Goal: Find specific page/section: Find specific page/section

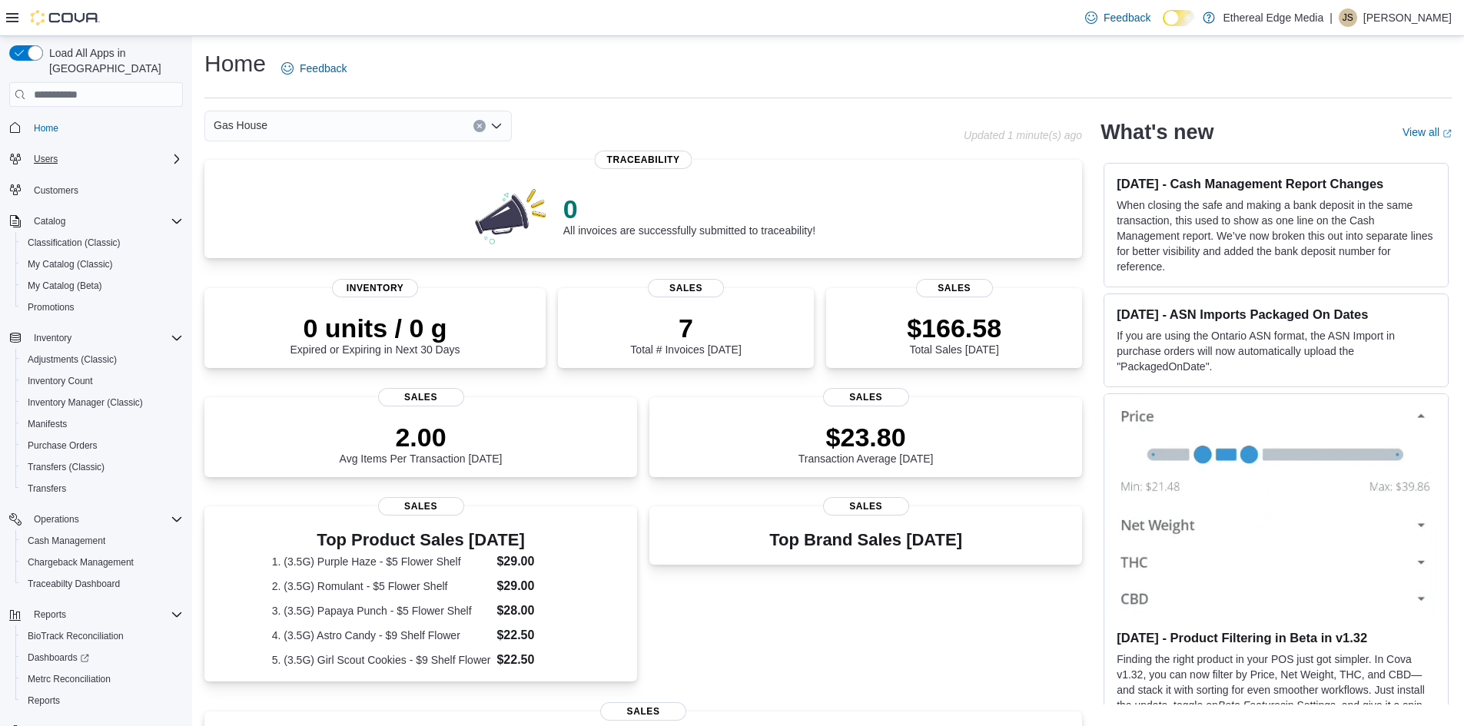
click at [168, 150] on div "Users" at bounding box center [105, 159] width 155 height 18
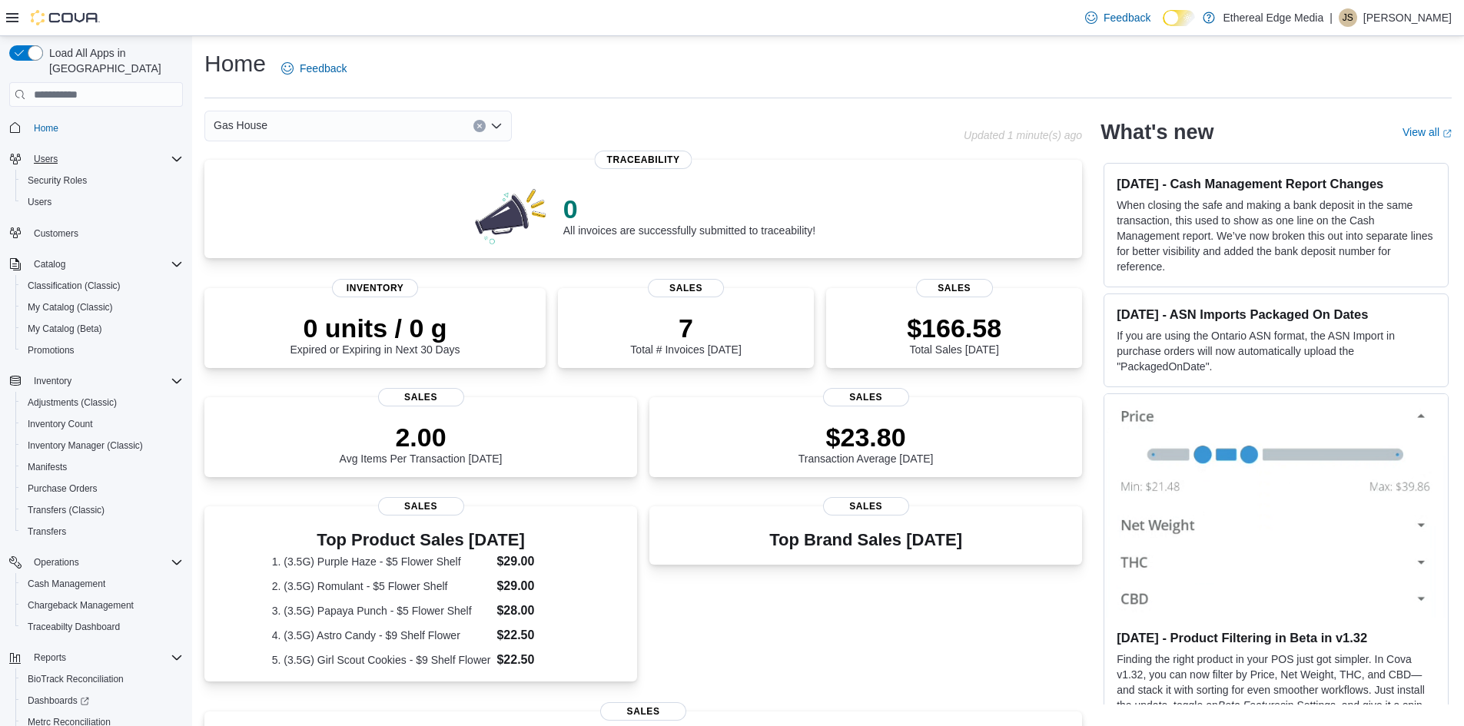
click at [168, 150] on div "Users" at bounding box center [105, 159] width 155 height 18
